Goal: Task Accomplishment & Management: Complete application form

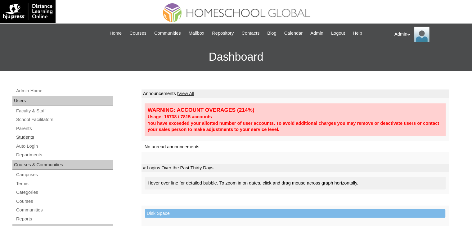
click at [27, 135] on link "Students" at bounding box center [64, 138] width 97 height 8
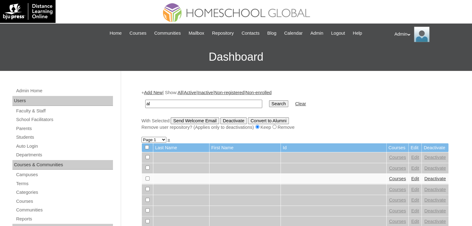
type input "[PERSON_NAME]"
click at [269, 102] on input "Search" at bounding box center [278, 103] width 19 height 7
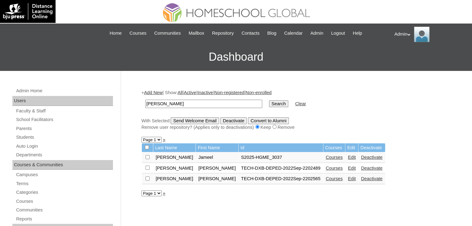
click at [326, 156] on link "Courses" at bounding box center [334, 157] width 17 height 5
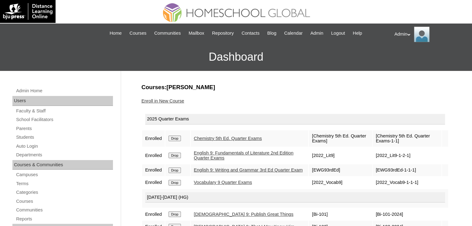
click at [169, 101] on link "Enroll in New Course" at bounding box center [162, 101] width 43 height 5
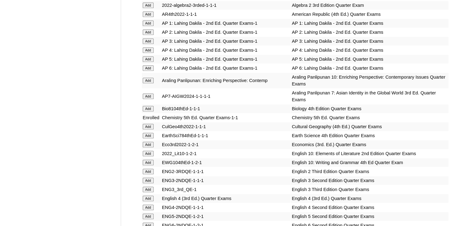
scroll to position [1737, 0]
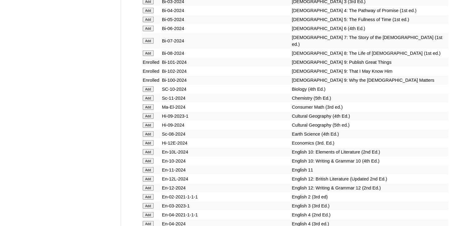
click at [149, 101] on input "Add" at bounding box center [148, 99] width 11 height 6
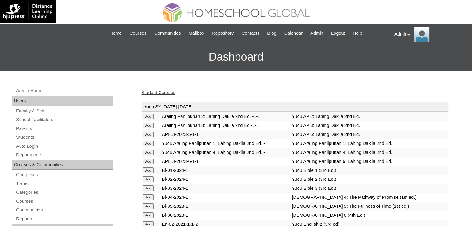
scroll to position [642, 0]
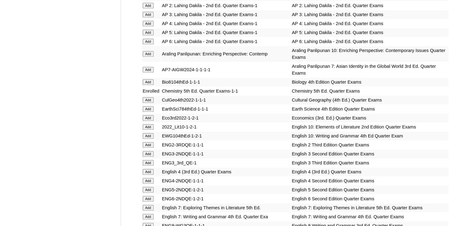
click at [150, 115] on input "Add" at bounding box center [148, 118] width 11 height 6
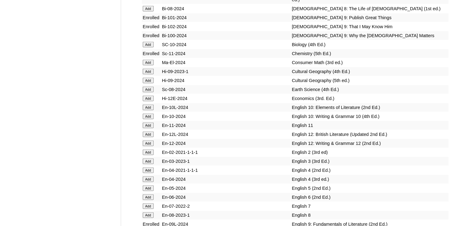
click at [150, 101] on input "Add" at bounding box center [148, 99] width 11 height 6
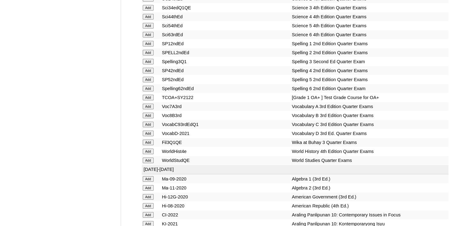
scroll to position [485, 0]
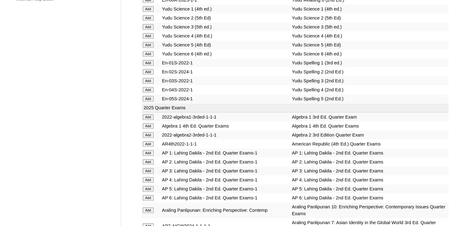
click at [147, 123] on input "Add" at bounding box center [148, 126] width 11 height 6
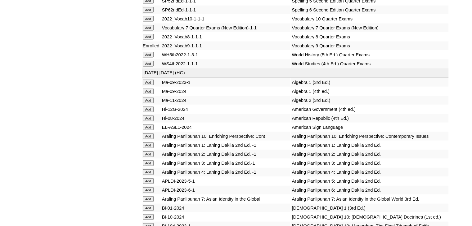
click at [148, 94] on input "Add" at bounding box center [148, 92] width 11 height 6
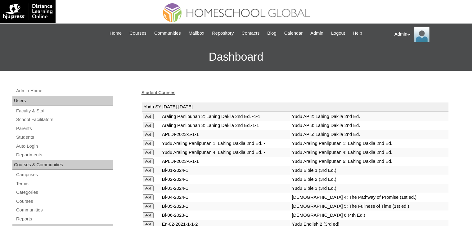
click at [168, 91] on link "Student Courses" at bounding box center [158, 92] width 34 height 5
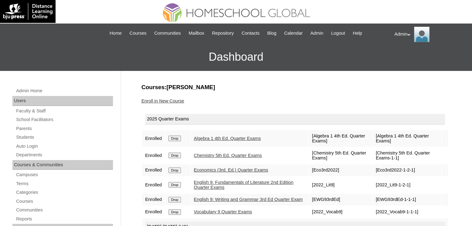
click at [166, 100] on link "Enroll in New Course" at bounding box center [162, 101] width 43 height 5
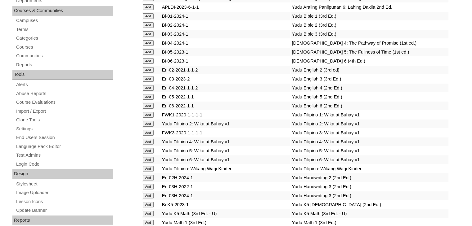
scroll to position [925, 0]
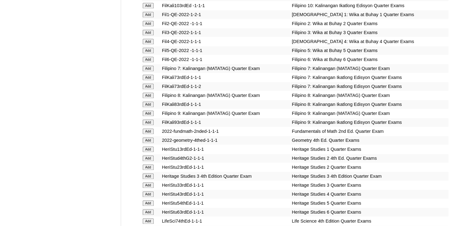
click at [146, 122] on input "Add" at bounding box center [148, 123] width 11 height 6
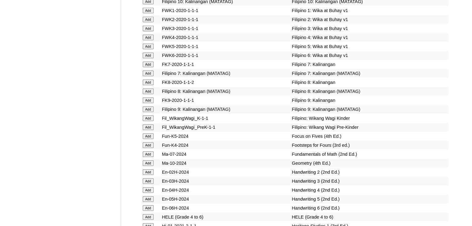
click at [150, 103] on input "Add" at bounding box center [148, 101] width 11 height 6
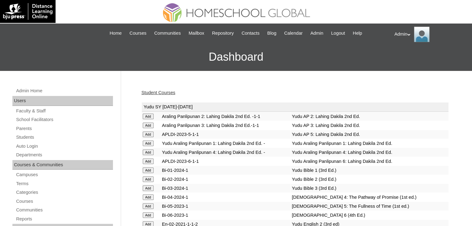
click at [162, 91] on link "Student Courses" at bounding box center [158, 92] width 34 height 5
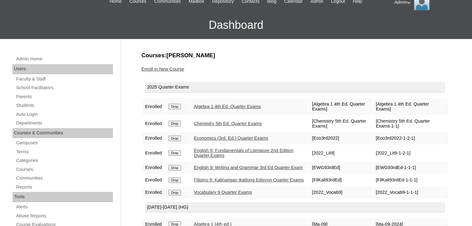
scroll to position [31, 0]
